Goal: Information Seeking & Learning: Learn about a topic

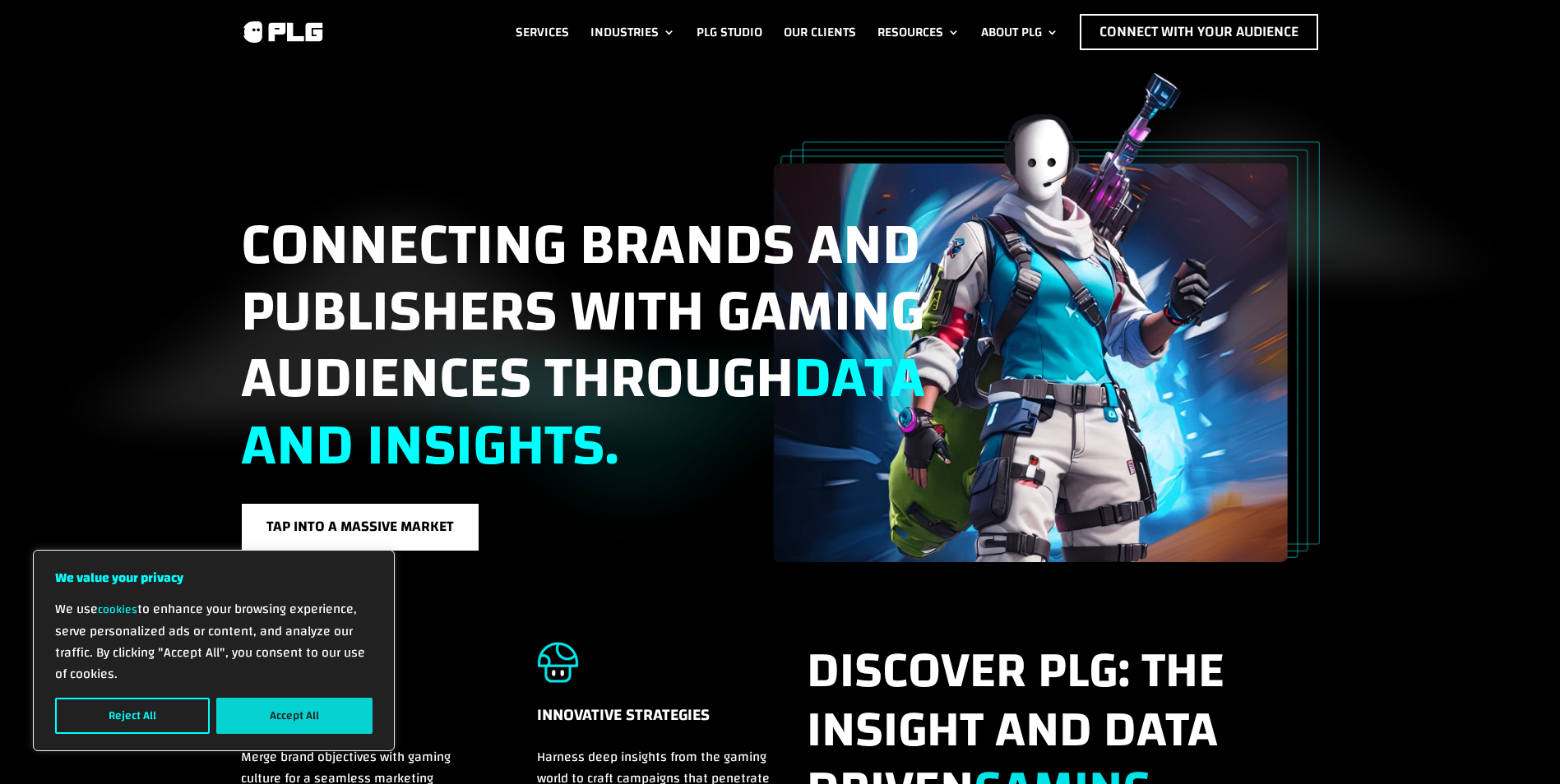
click at [265, 720] on button "Accept All" at bounding box center [295, 716] width 157 height 36
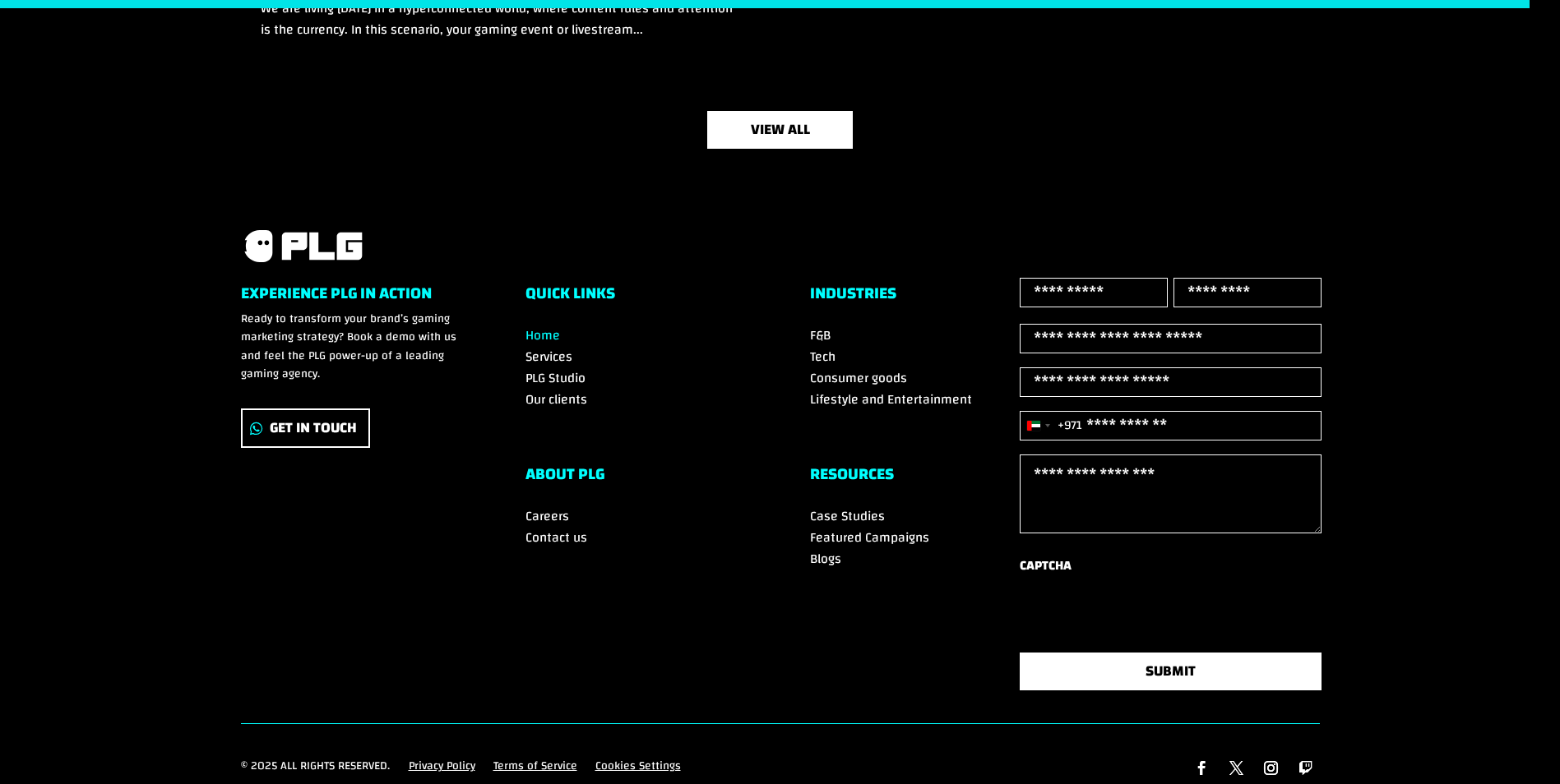
scroll to position [5584, 0]
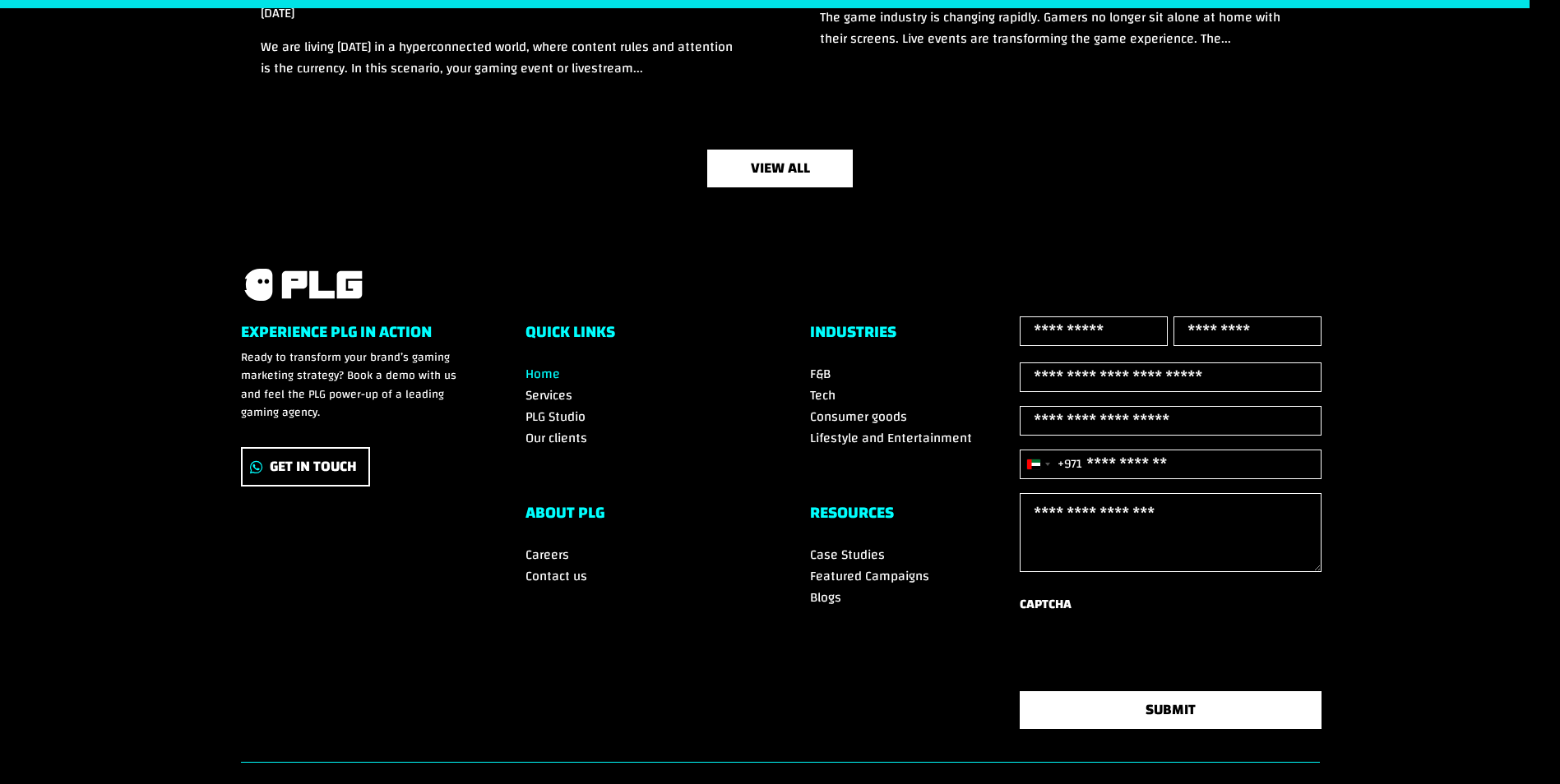
click at [568, 435] on span "Our clients" at bounding box center [557, 438] width 62 height 24
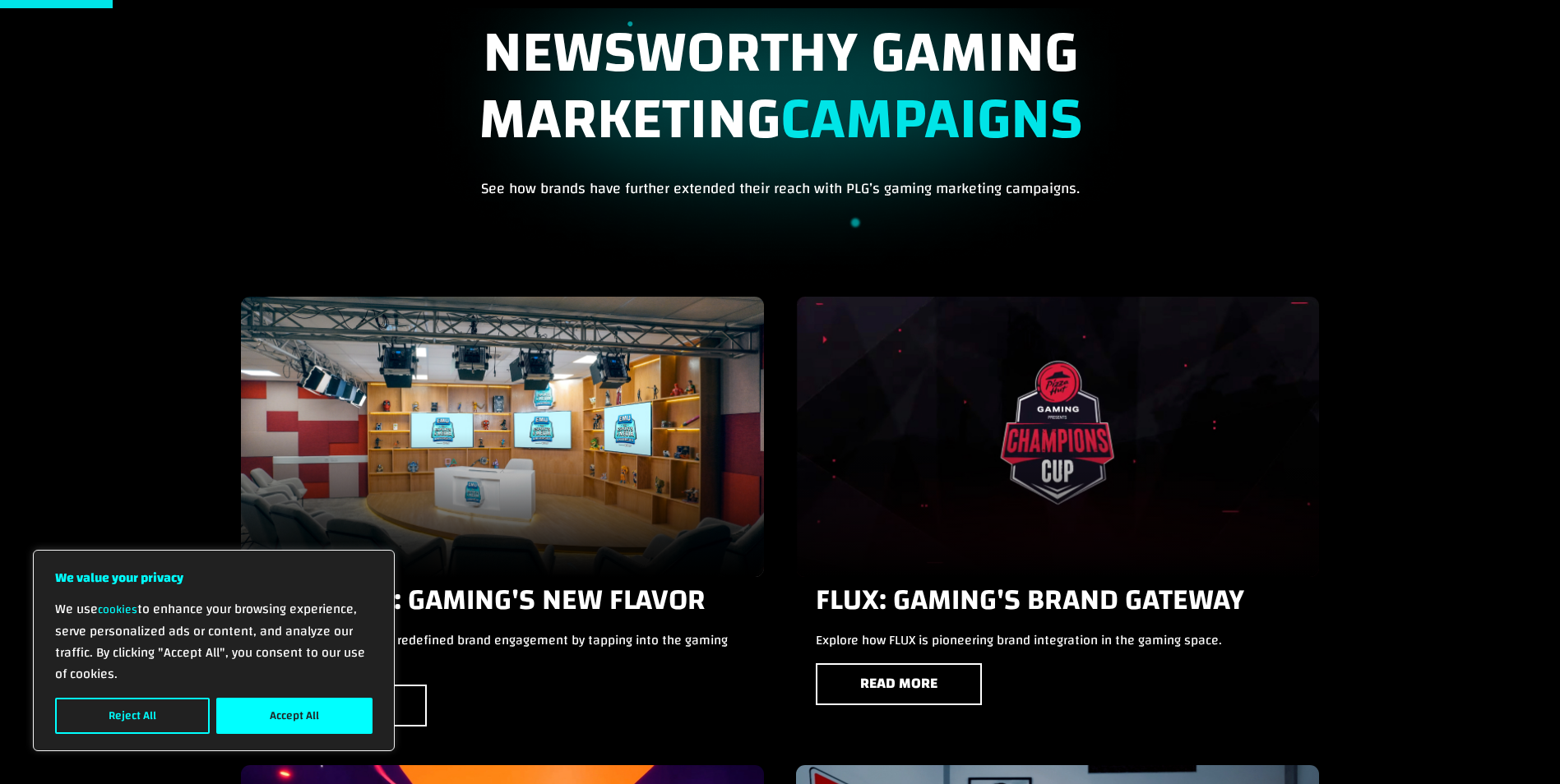
scroll to position [329, 0]
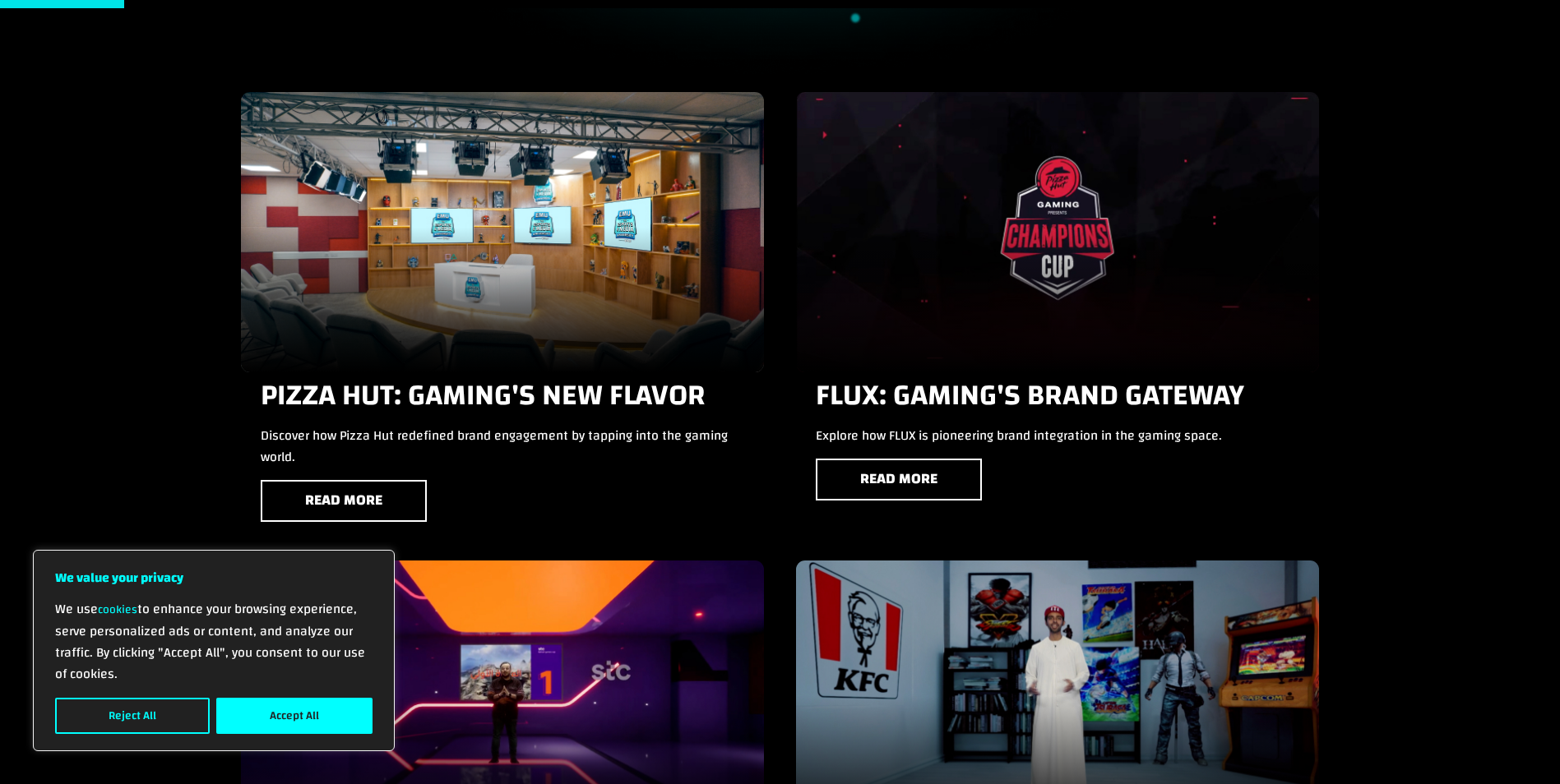
click at [265, 713] on button "Accept All" at bounding box center [295, 716] width 157 height 36
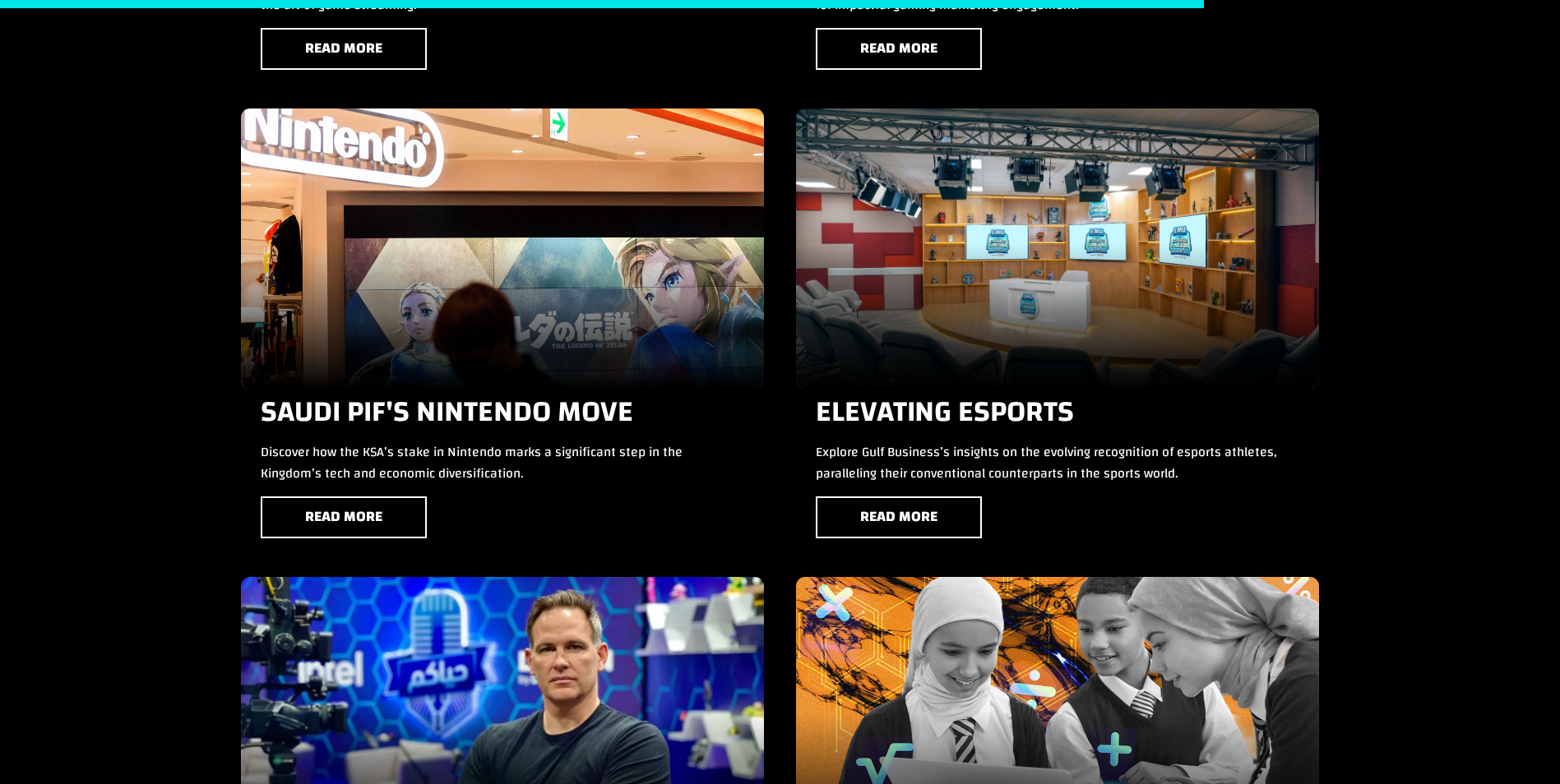
scroll to position [3618, 0]
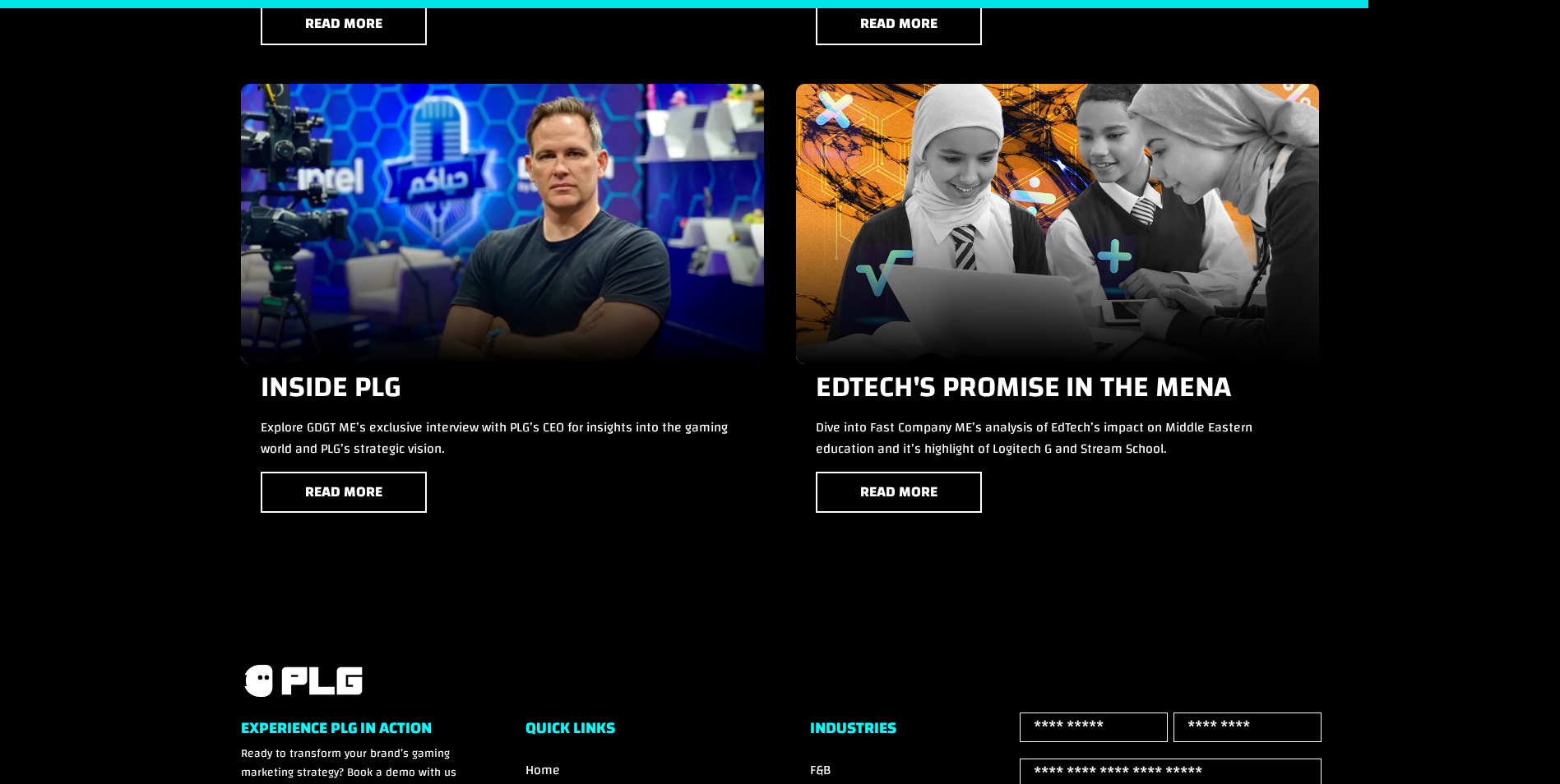
click at [517, 241] on div at bounding box center [502, 224] width 523 height 281
click at [333, 386] on h3 "Inside PLG" at bounding box center [503, 395] width 484 height 45
click at [358, 486] on link "Read more" at bounding box center [344, 492] width 166 height 42
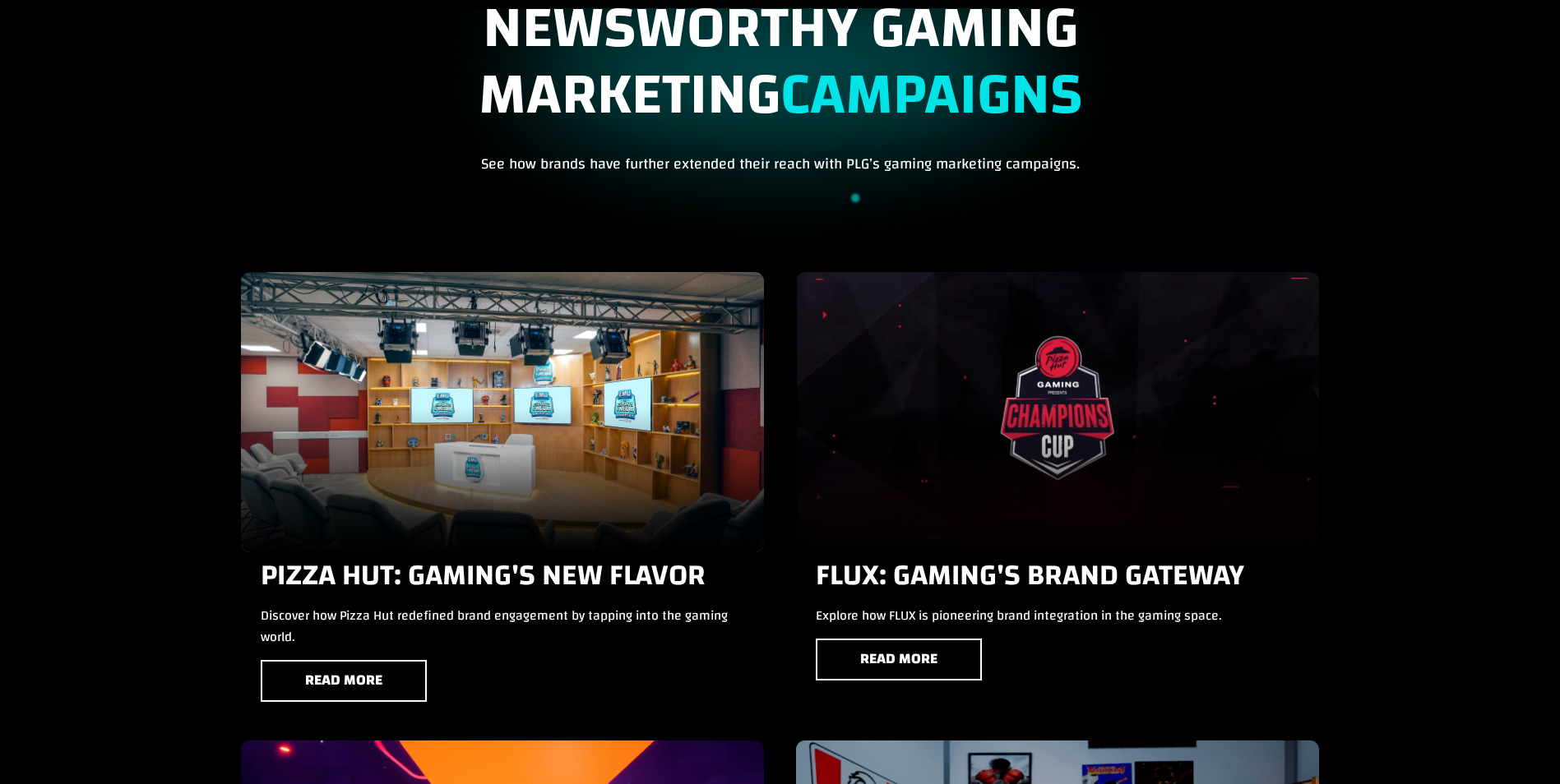
scroll to position [0, 0]
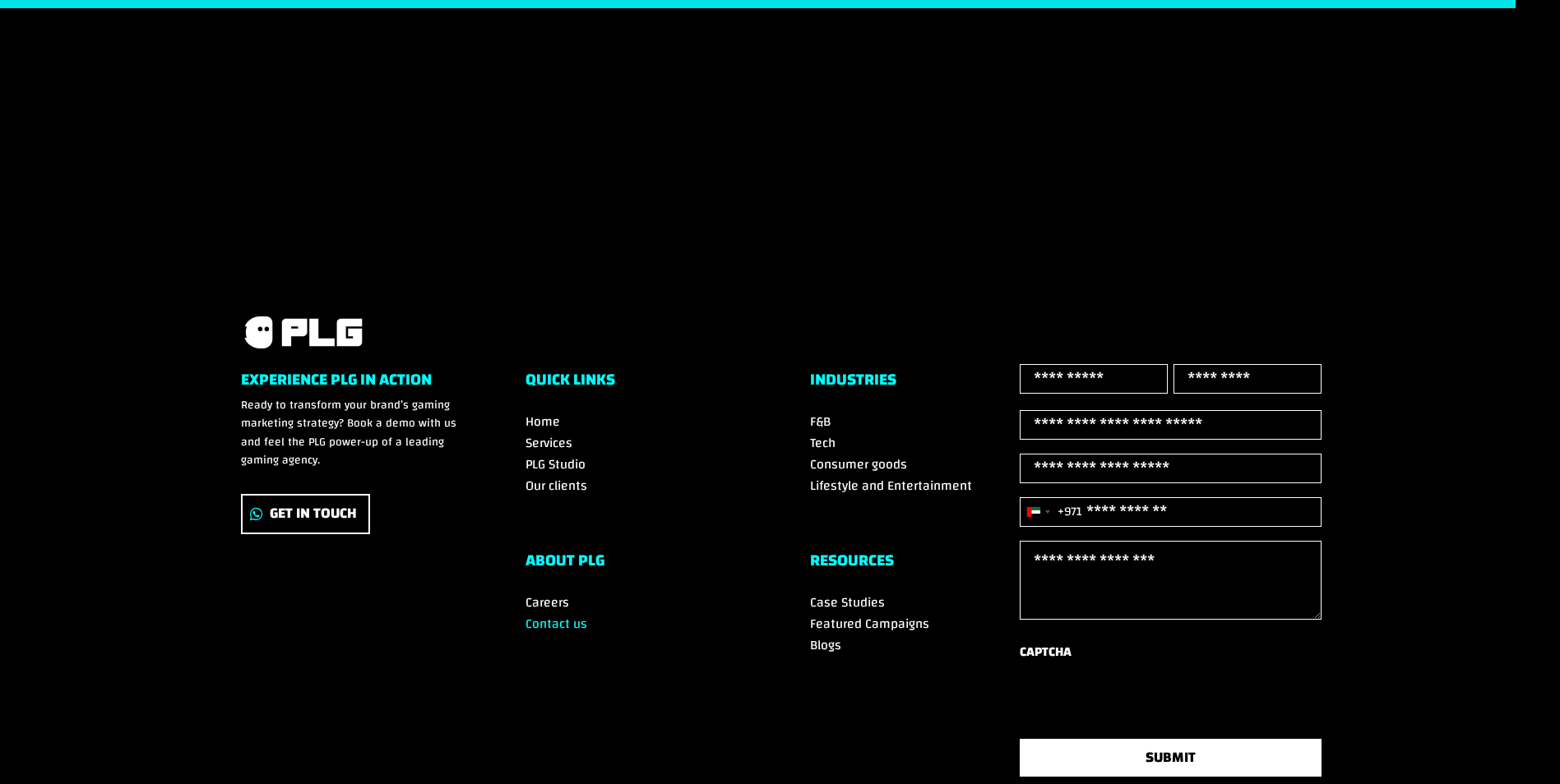
scroll to position [1417, 0]
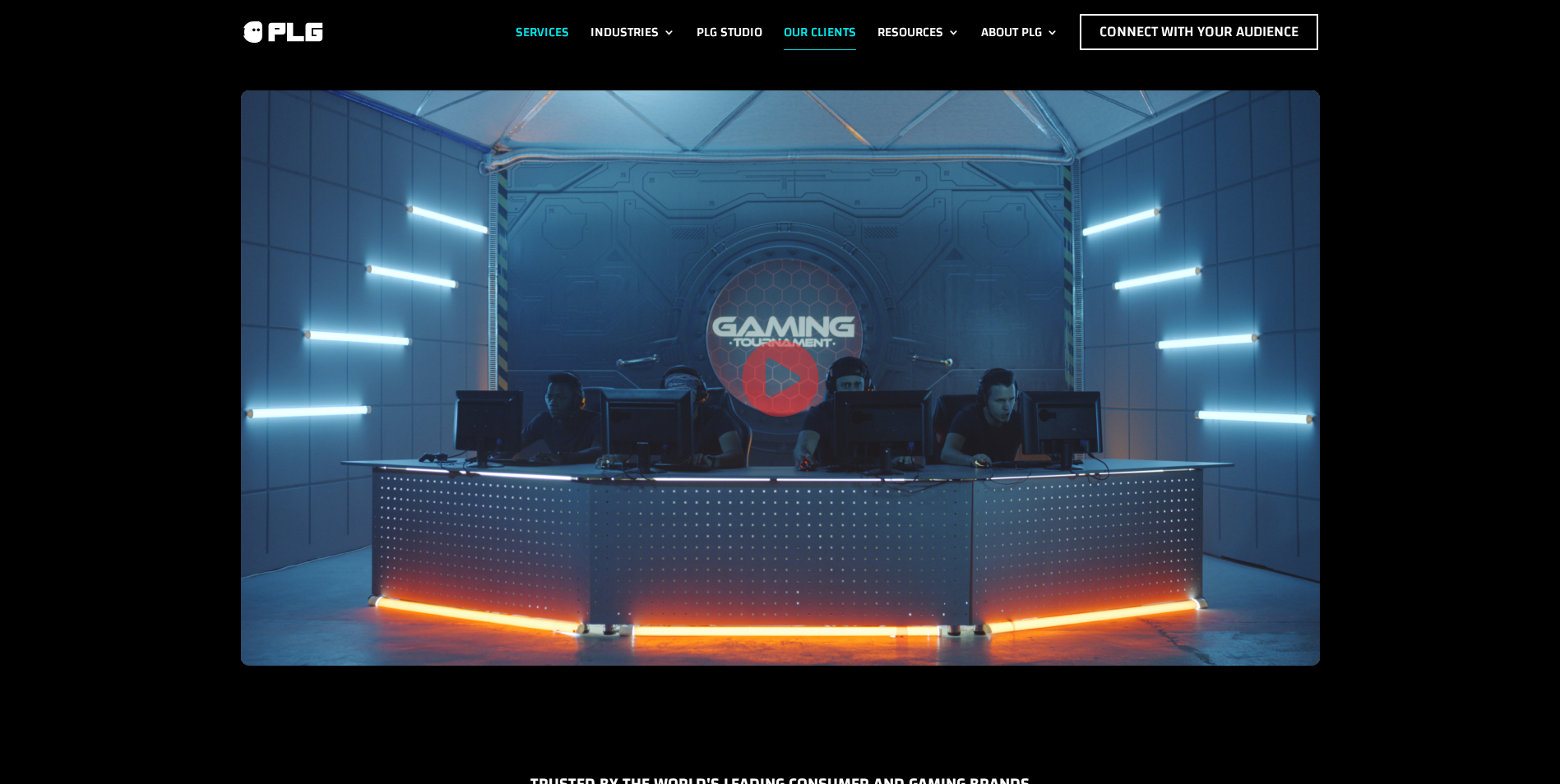
click at [540, 27] on link "Services" at bounding box center [542, 32] width 53 height 36
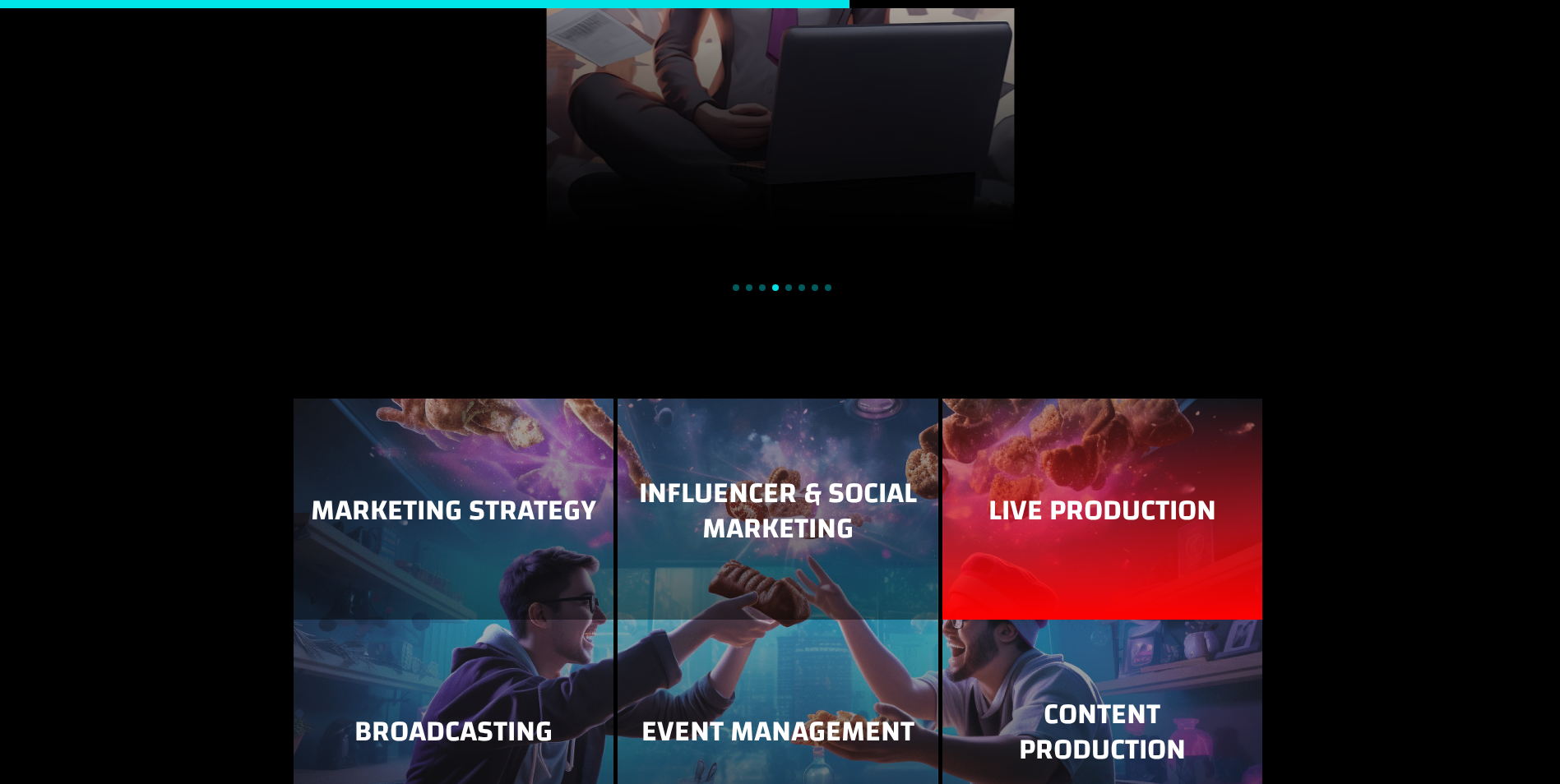
scroll to position [2138, 0]
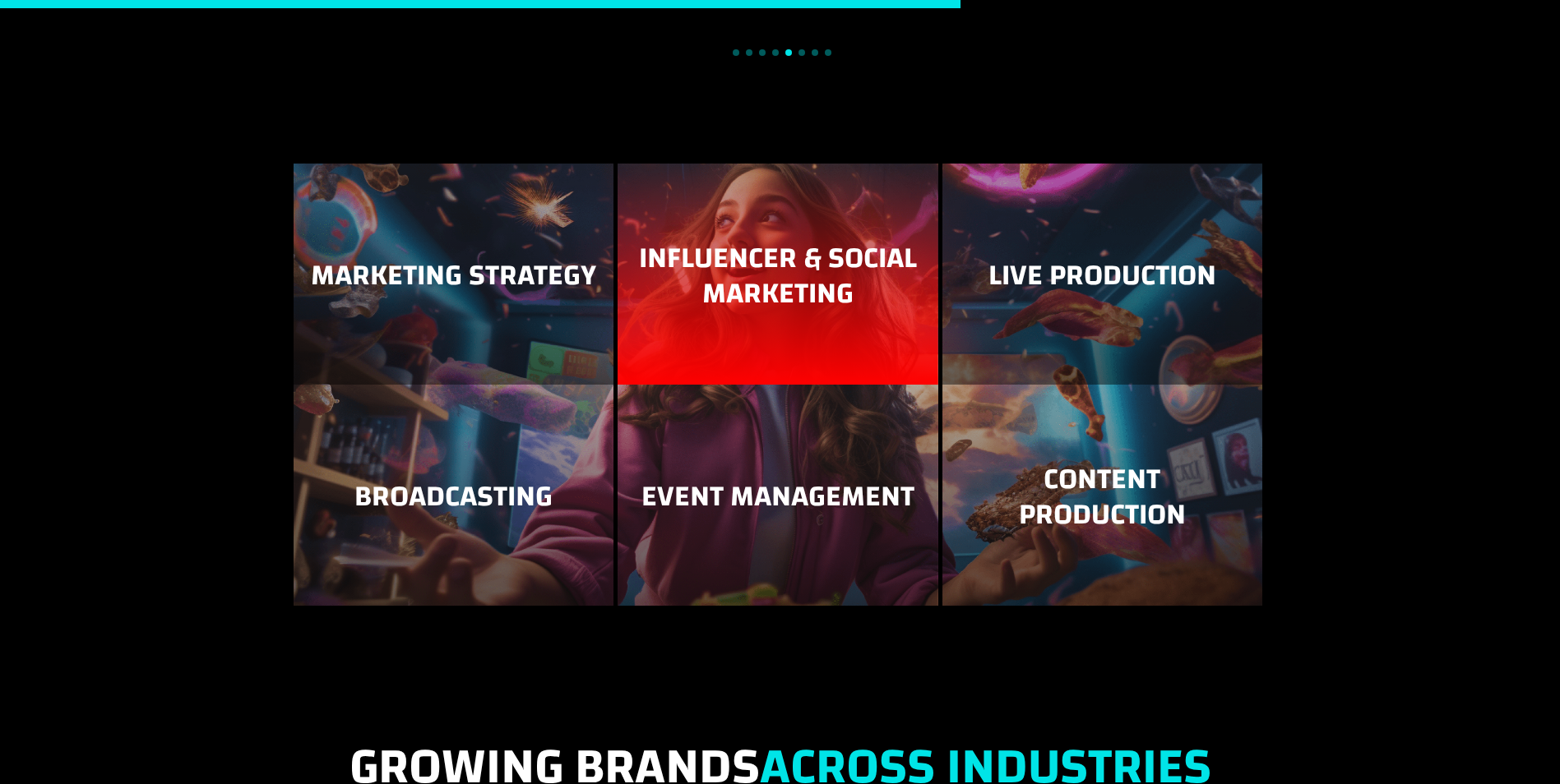
drag, startPoint x: 779, startPoint y: 261, endPoint x: 194, endPoint y: 310, distance: 587.0
click at [194, 310] on div "Marketing Strategy Influencer & Social Marketing Live Production Broadcasting E…" at bounding box center [780, 437] width 1560 height 552
